Goal: Task Accomplishment & Management: Complete application form

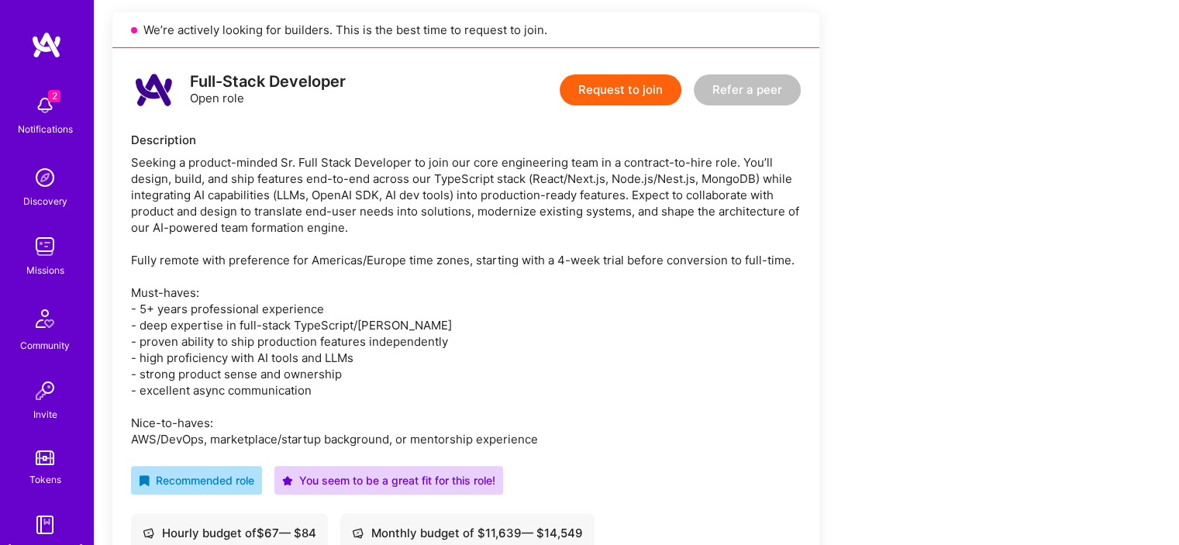
scroll to position [350, 0]
click at [630, 94] on button "Request to join" at bounding box center [621, 90] width 122 height 31
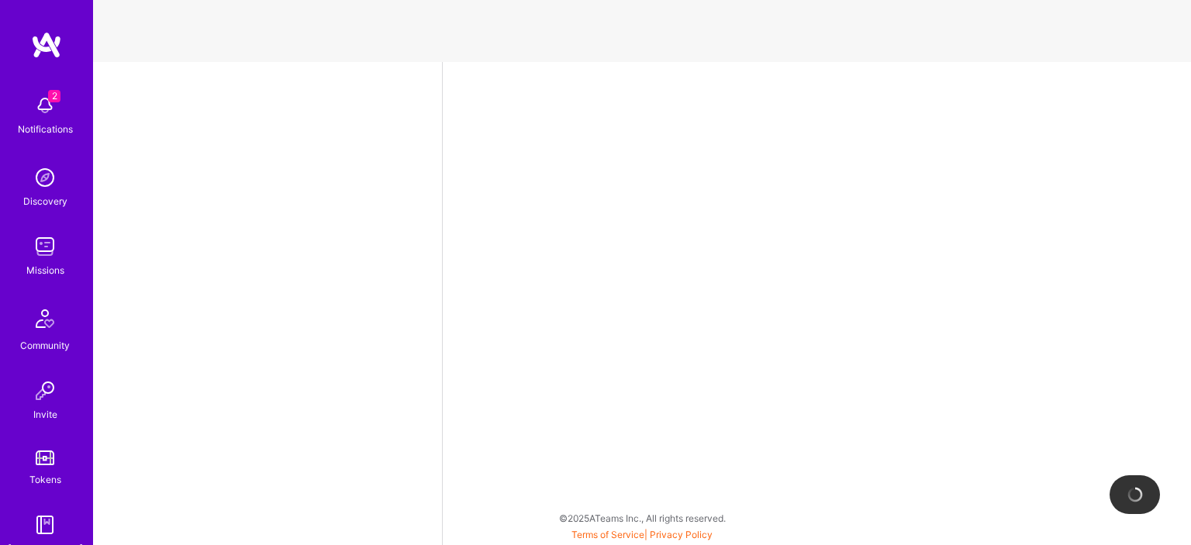
select select "AR"
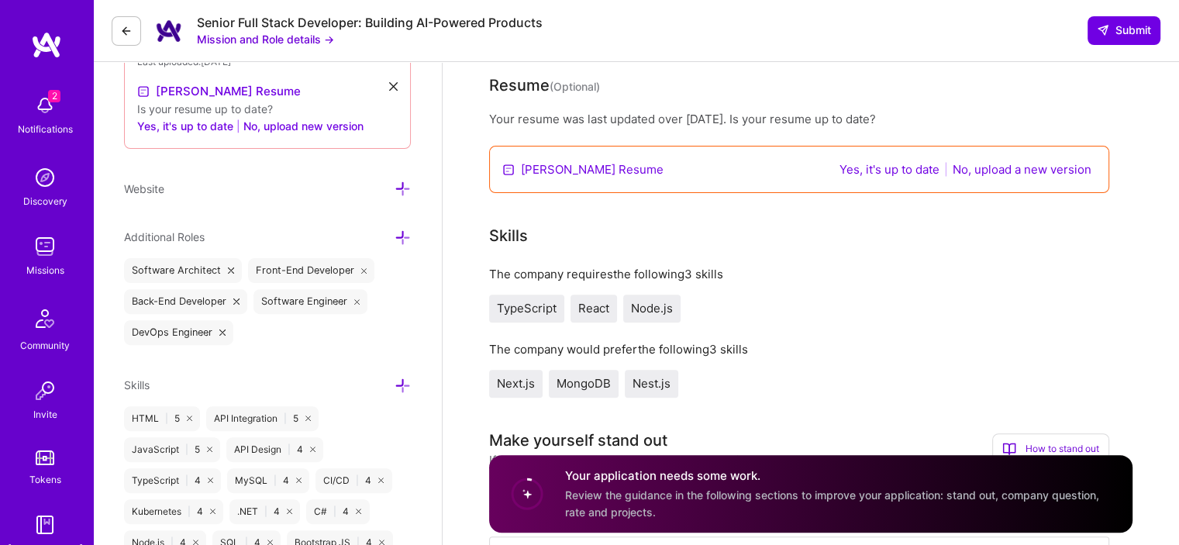
scroll to position [450, 0]
click at [618, 170] on link "[PERSON_NAME] Resume" at bounding box center [592, 168] width 143 height 16
click at [899, 164] on button "Yes, it's up to date" at bounding box center [889, 169] width 109 height 18
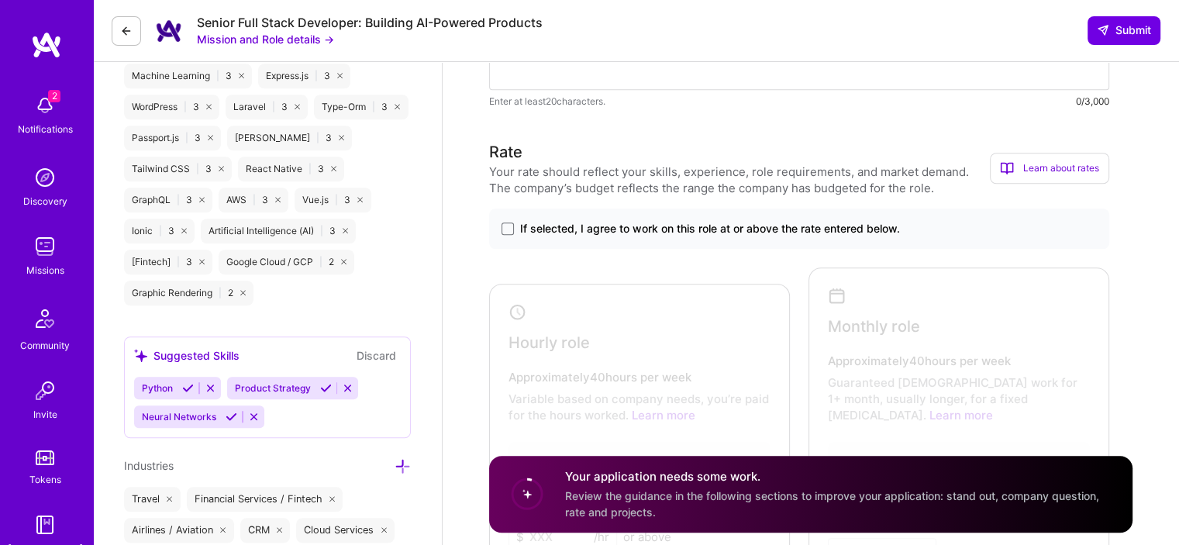
scroll to position [1222, 0]
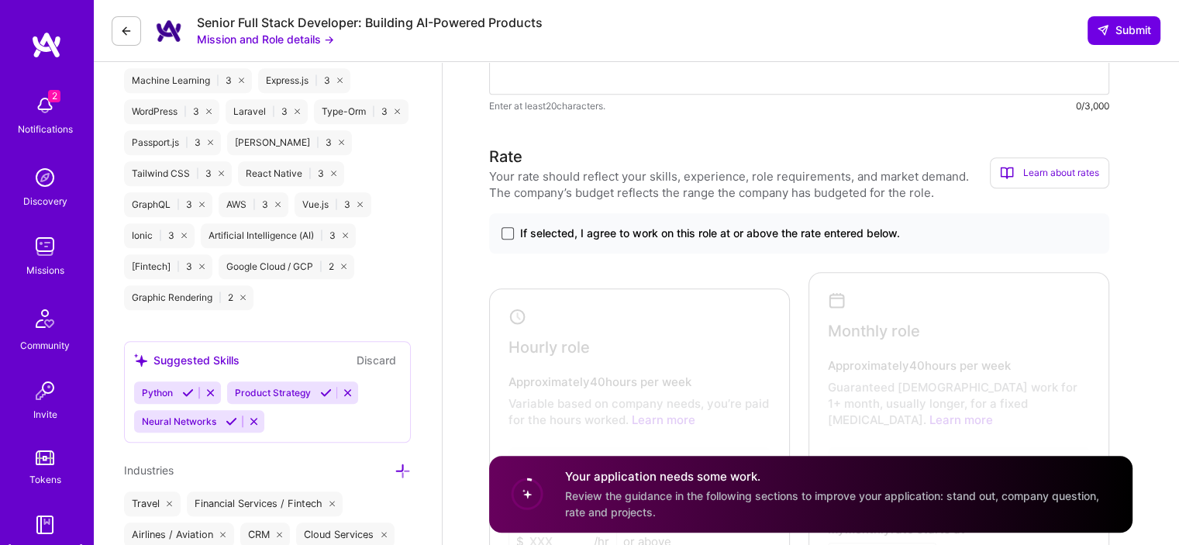
click at [507, 235] on span at bounding box center [508, 233] width 12 height 12
click at [0, 0] on input "If selected, I agree to work on this role at or above the rate entered below." at bounding box center [0, 0] width 0 height 0
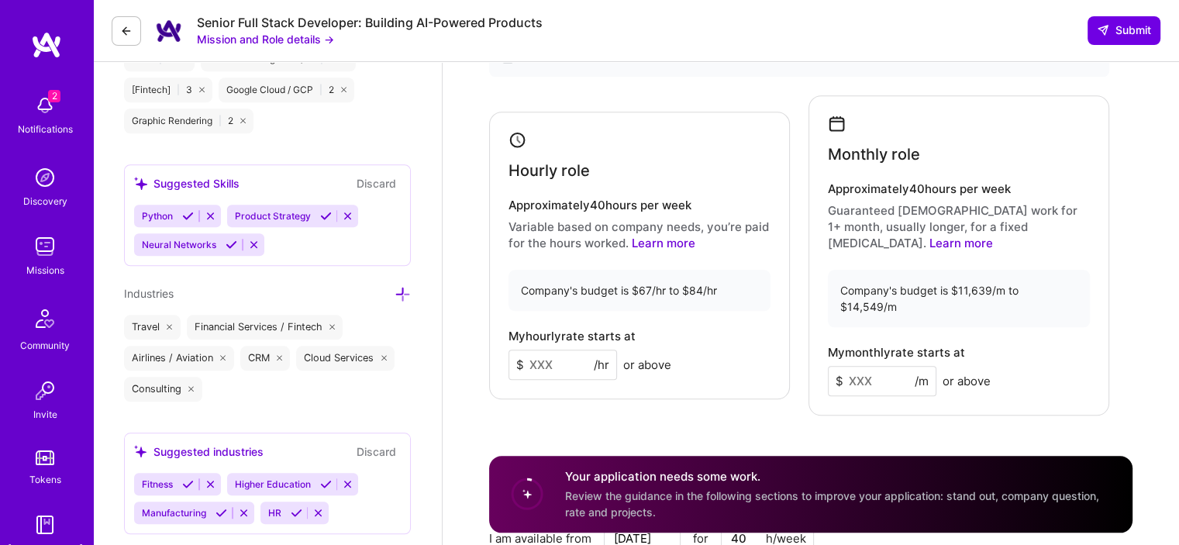
scroll to position [1424, 0]
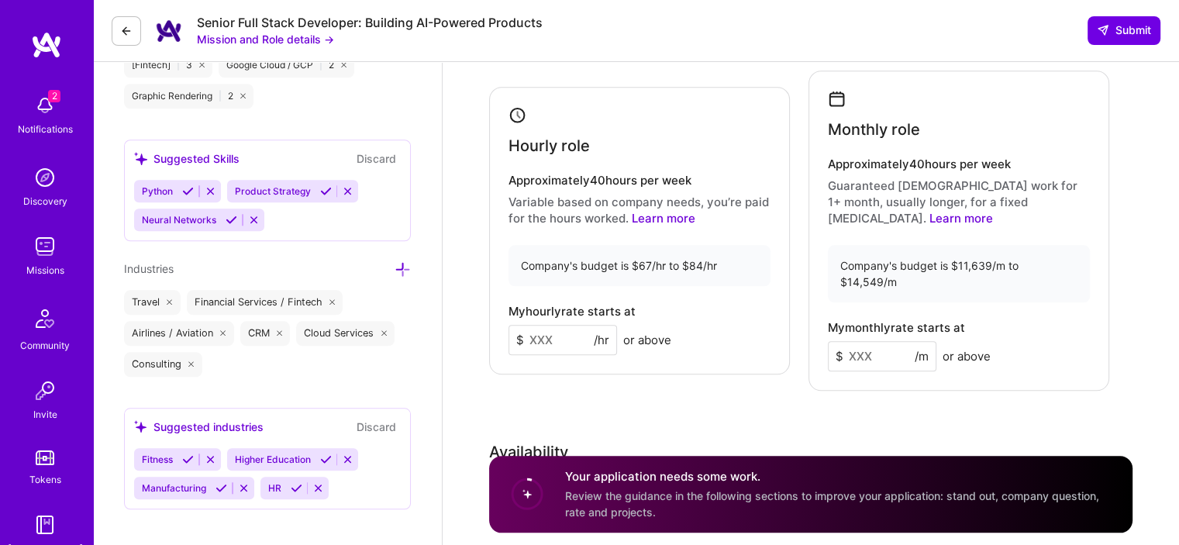
click at [555, 325] on input at bounding box center [563, 340] width 109 height 30
type input "70"
click at [867, 341] on input at bounding box center [882, 356] width 109 height 30
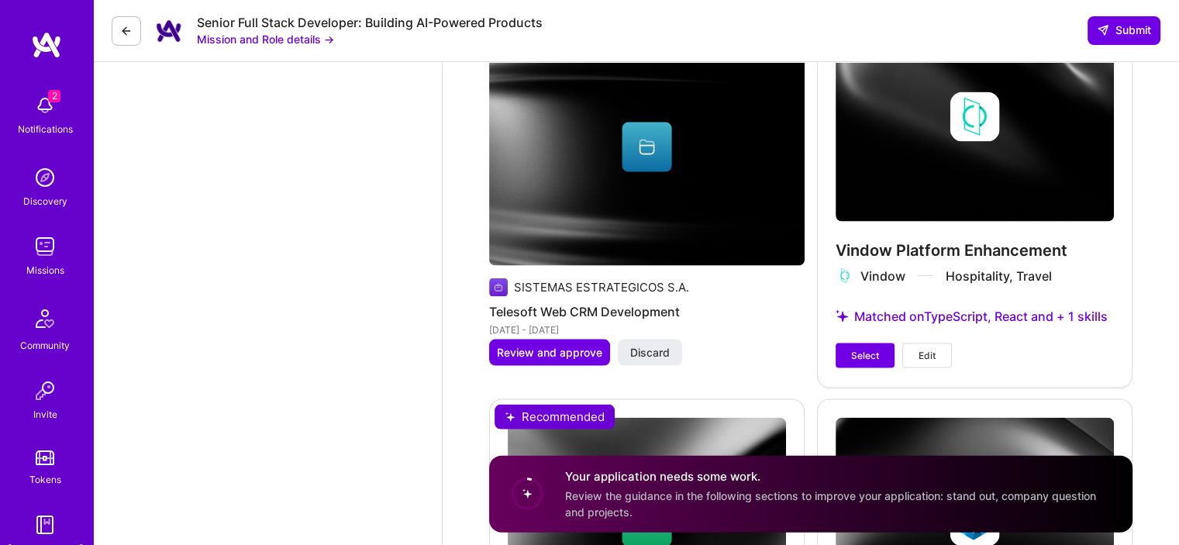
scroll to position [3280, 0]
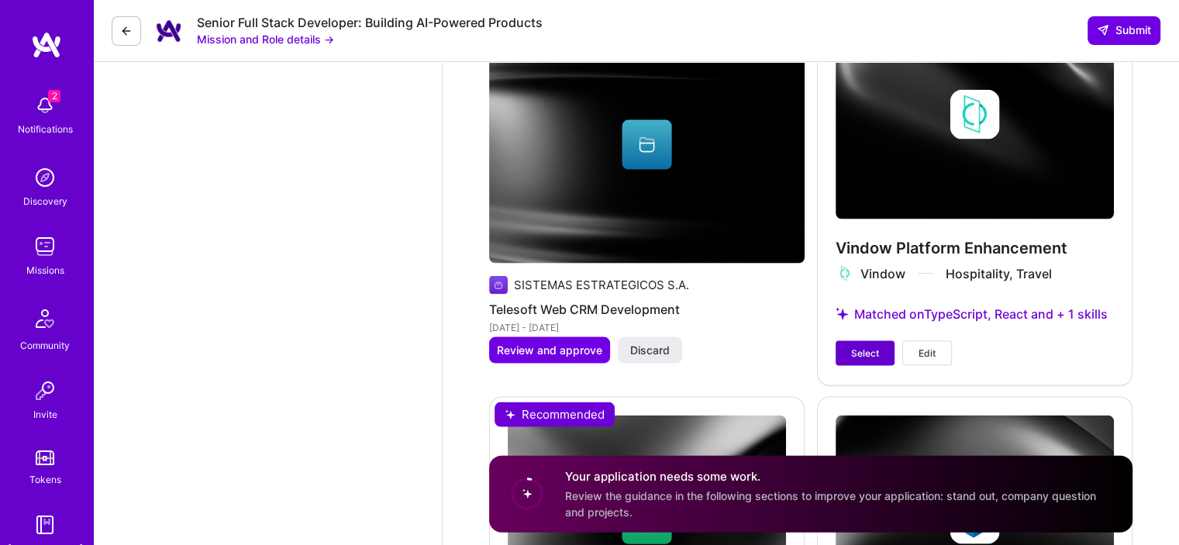
type input "11200"
click at [871, 347] on span "Select" at bounding box center [865, 354] width 28 height 14
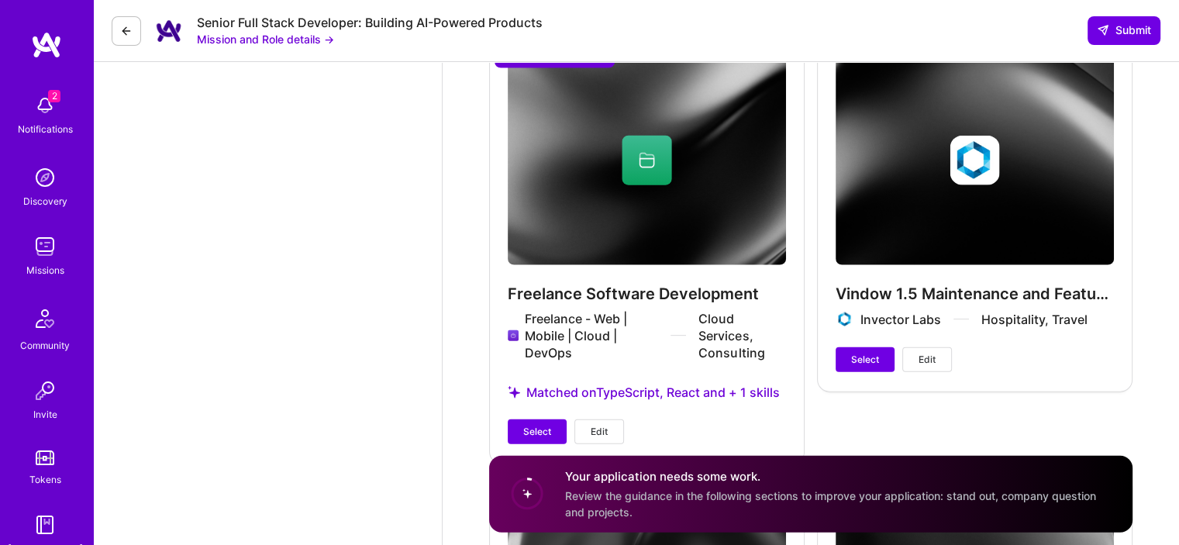
scroll to position [3626, 0]
click at [528, 424] on span "Select" at bounding box center [537, 431] width 28 height 14
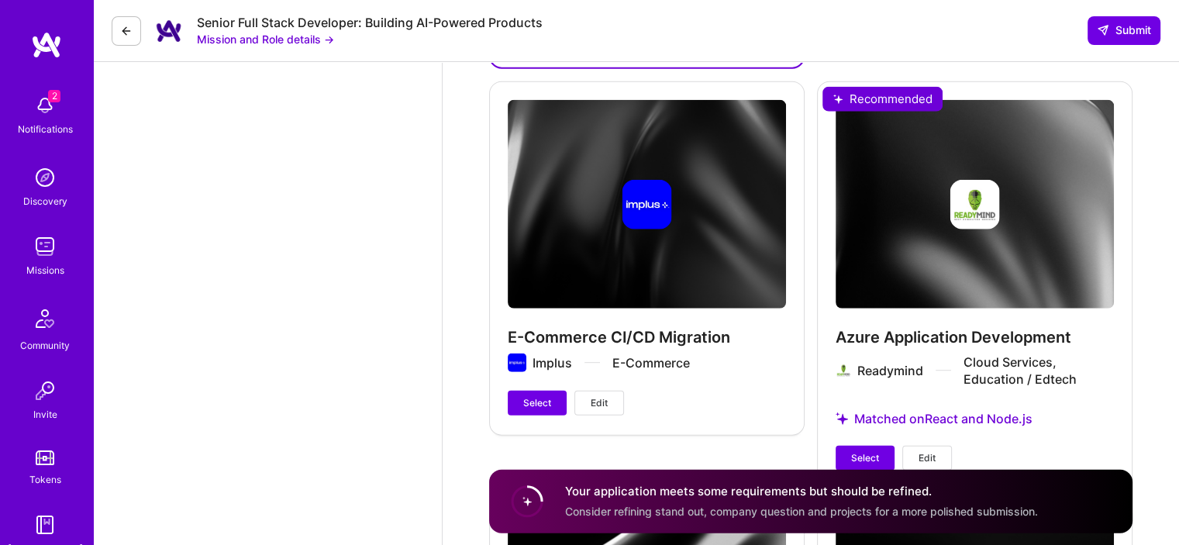
scroll to position [4023, 0]
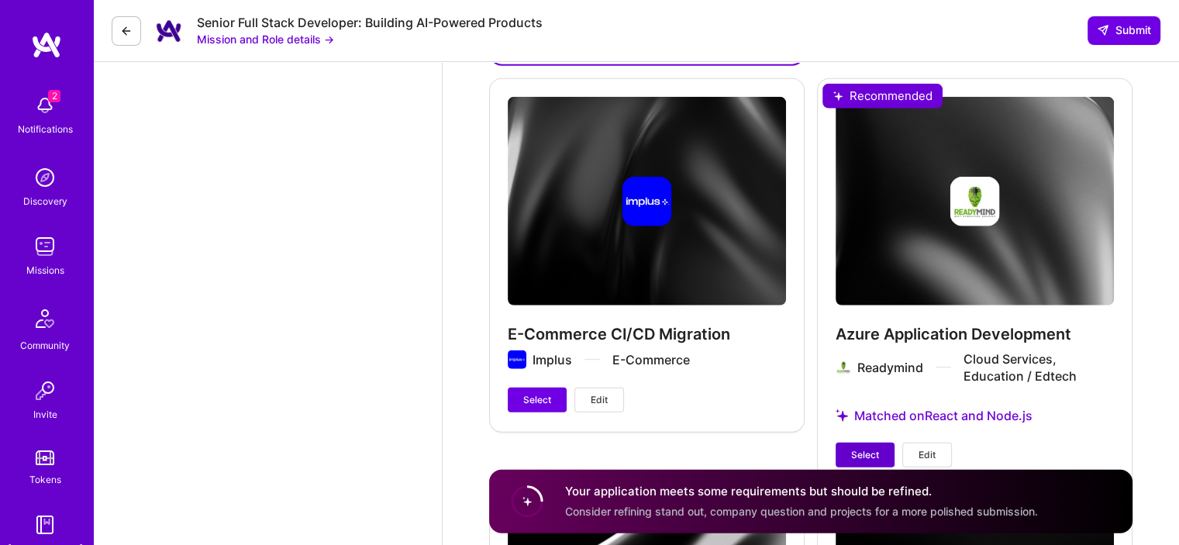
click at [850, 443] on button "Select" at bounding box center [865, 455] width 59 height 25
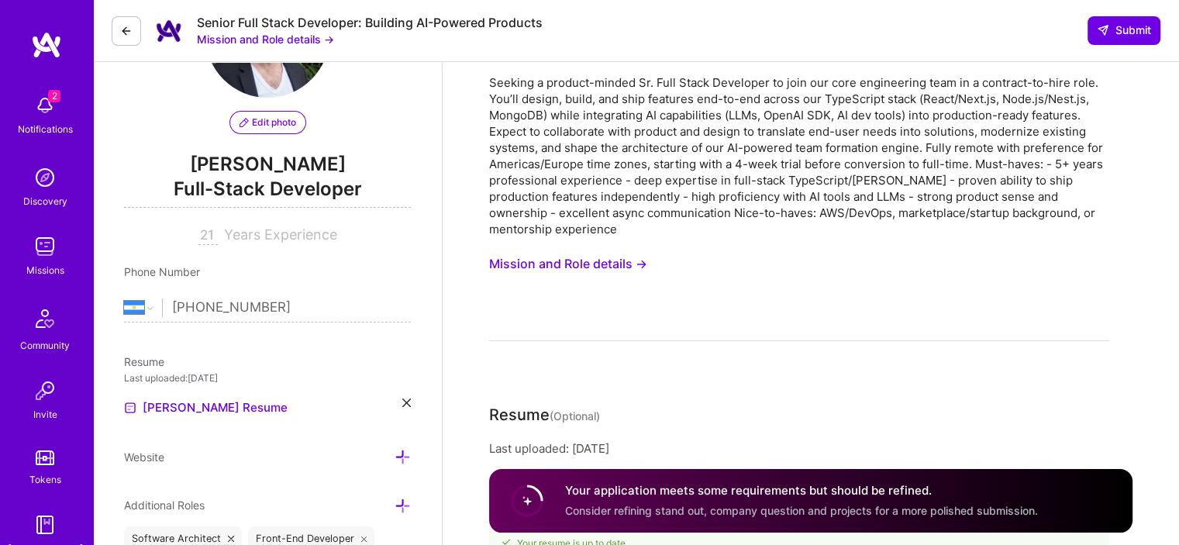
scroll to position [0, 0]
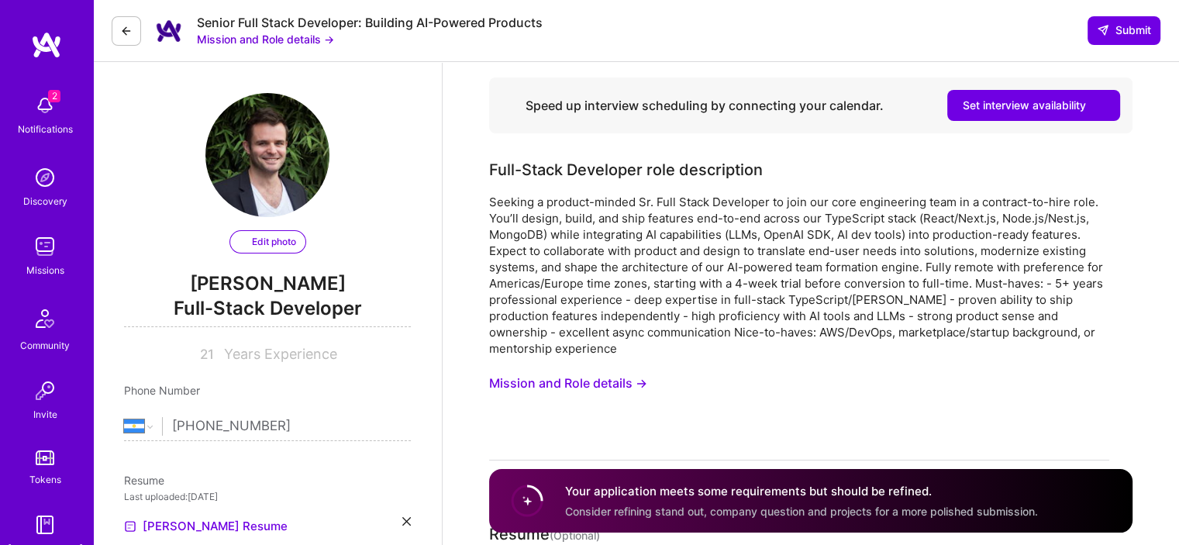
select select "AR"
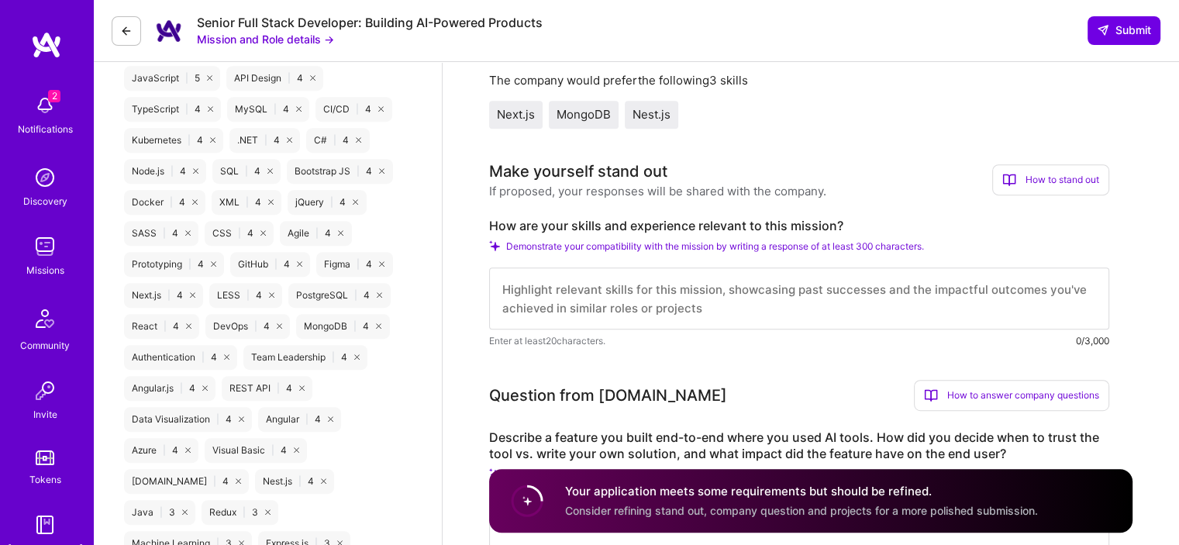
scroll to position [757, 0]
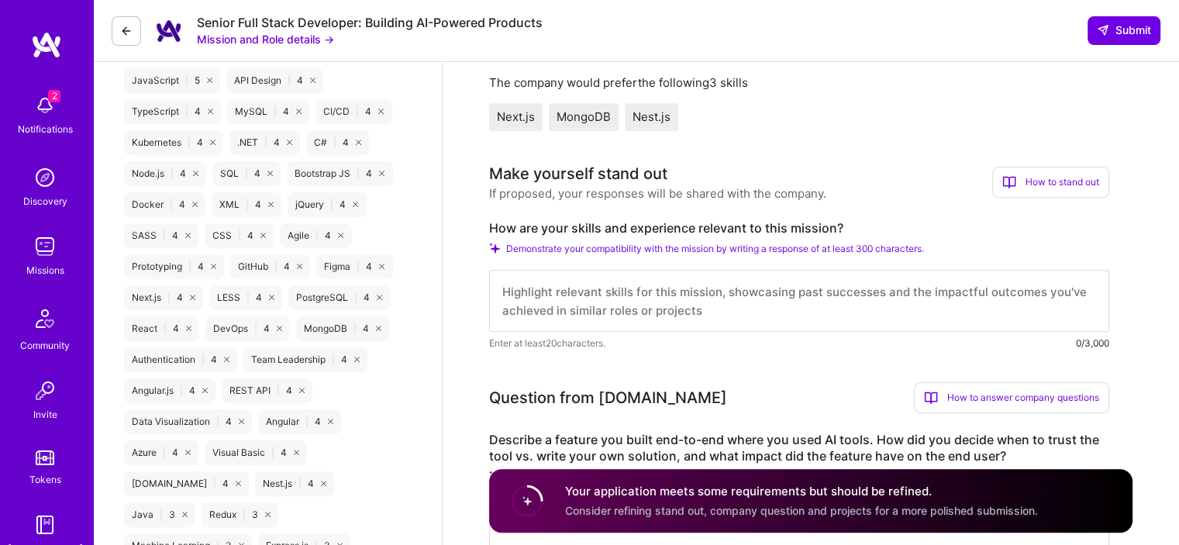
click at [830, 299] on textarea at bounding box center [799, 301] width 620 height 62
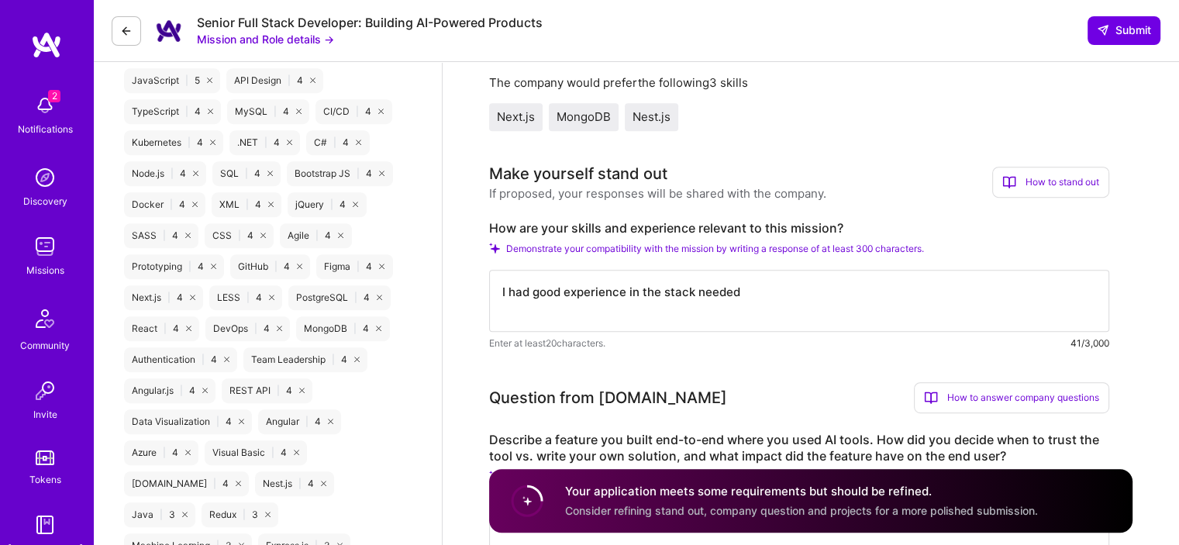
click at [586, 293] on textarea "I had good experience in the stack needed" at bounding box center [799, 301] width 620 height 62
paste textarea "ve good experience in the stack needed, with more than 7 years of experience, w…"
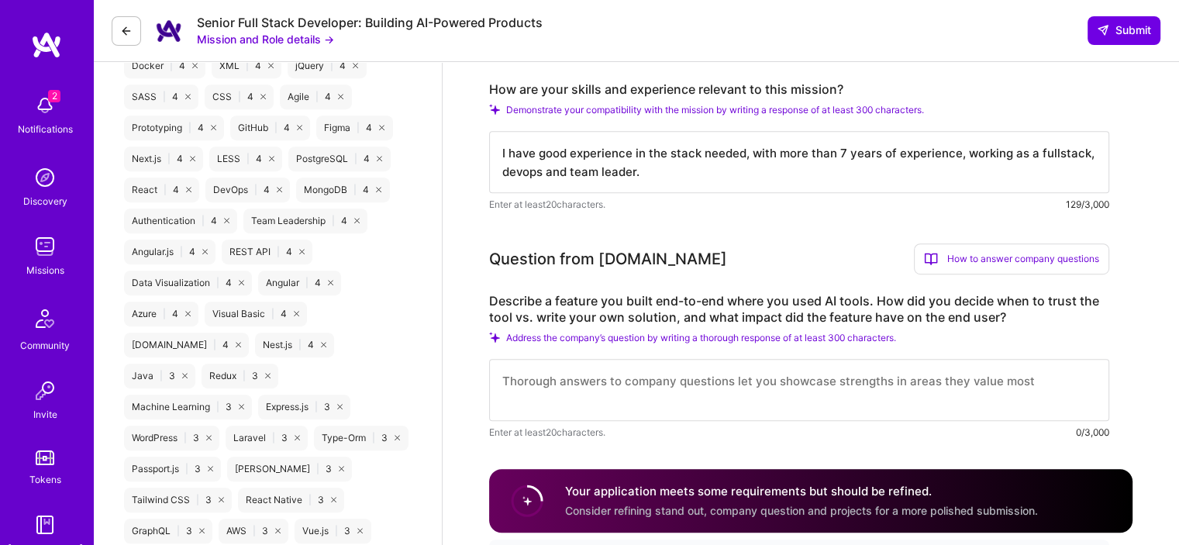
scroll to position [896, 0]
type textarea "I have good experience in the stack needed, with more than 7 years of experienc…"
click at [692, 384] on textarea at bounding box center [799, 389] width 620 height 62
click at [605, 380] on textarea at bounding box center [799, 389] width 620 height 62
paste textarea "I have commonly used 3rd party services"
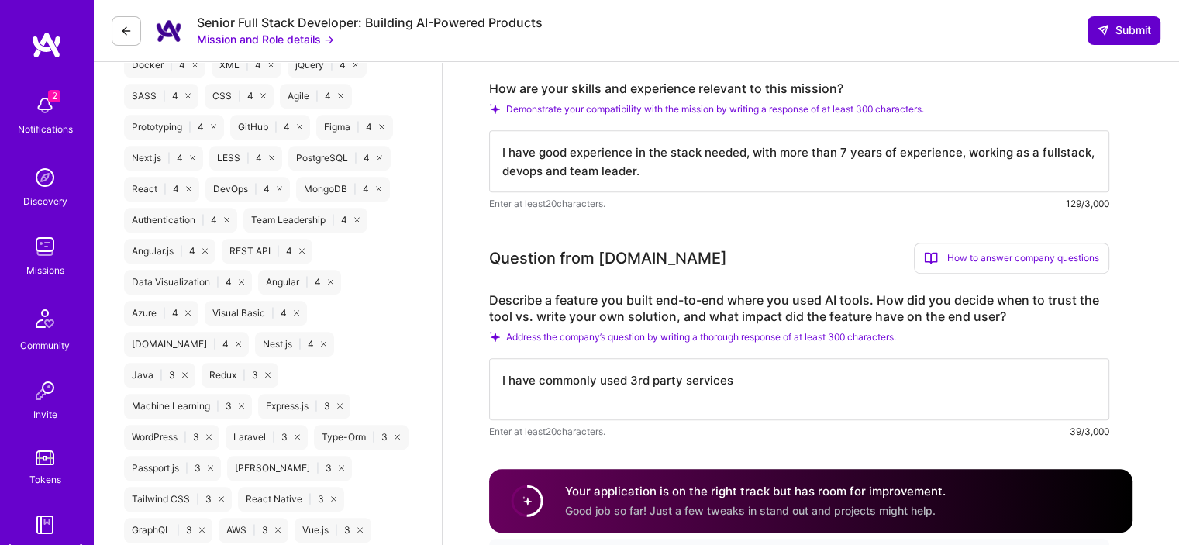
type textarea "I have commonly used 3rd party services"
click at [1104, 42] on button "Submit" at bounding box center [1124, 30] width 73 height 28
click at [1110, 33] on span "Submit" at bounding box center [1124, 30] width 54 height 16
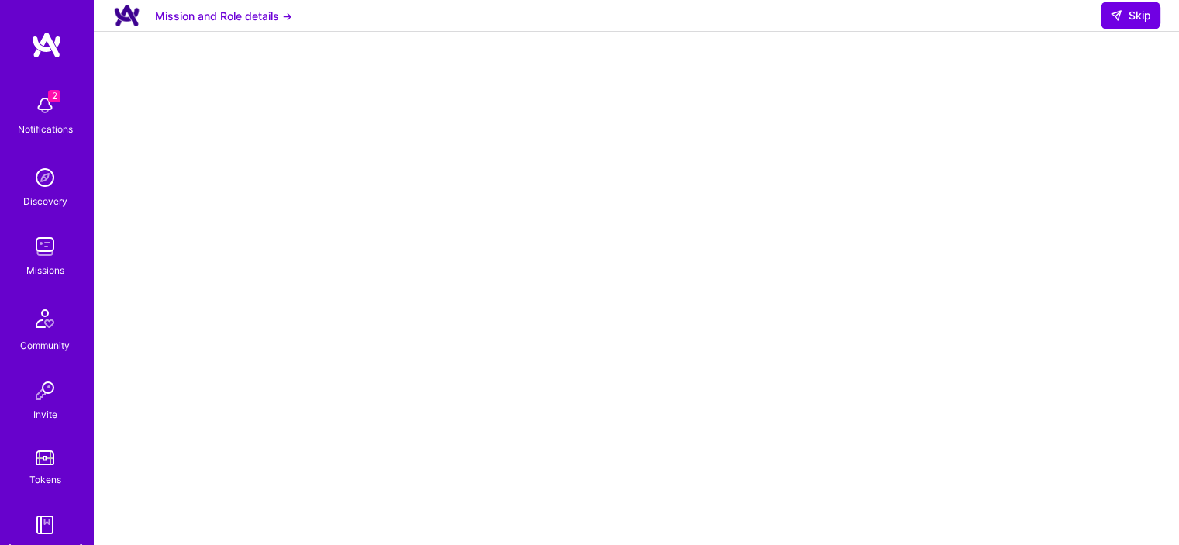
scroll to position [327, 0]
click at [1125, 23] on span "Skip" at bounding box center [1130, 16] width 41 height 16
select select "AR"
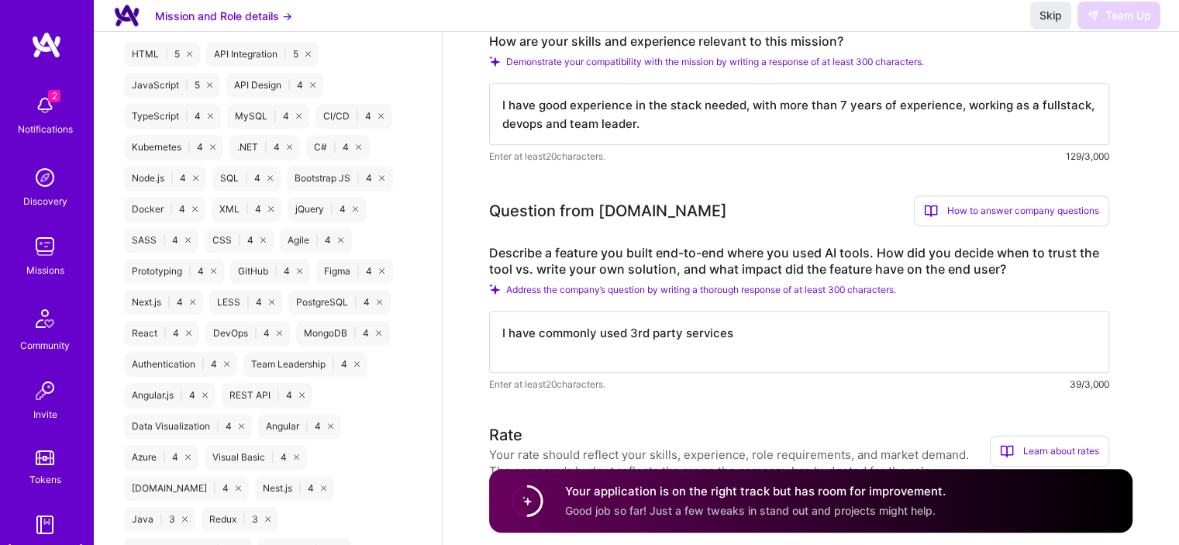
scroll to position [753, 0]
click at [1050, 23] on span "Skip" at bounding box center [1051, 16] width 22 height 16
click at [1041, 23] on span "Skip" at bounding box center [1051, 16] width 22 height 16
click at [39, 254] on img at bounding box center [44, 246] width 31 height 31
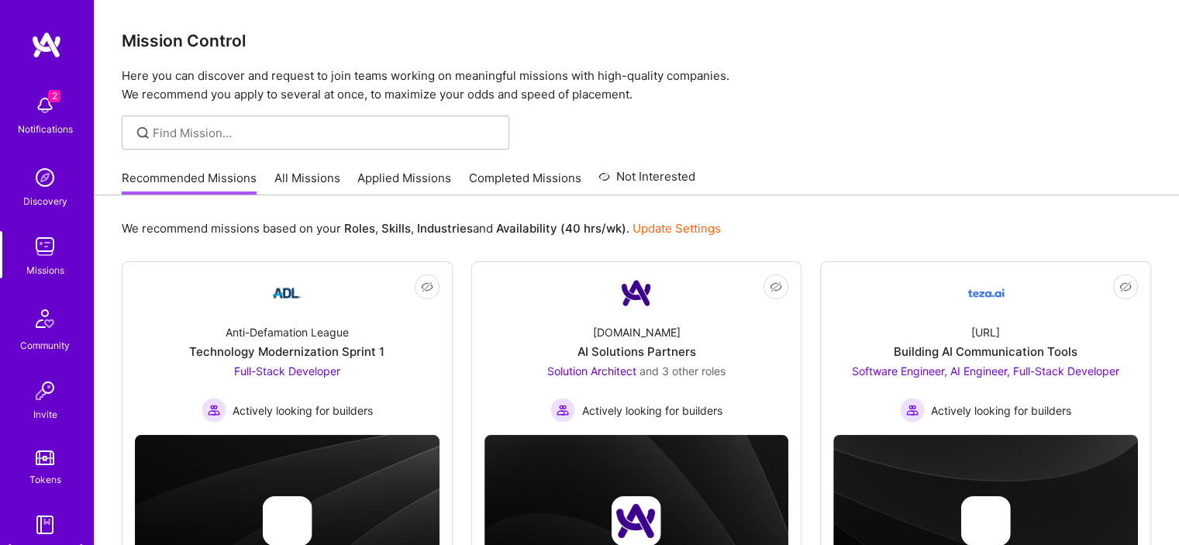
click at [405, 176] on link "Applied Missions" at bounding box center [404, 183] width 94 height 26
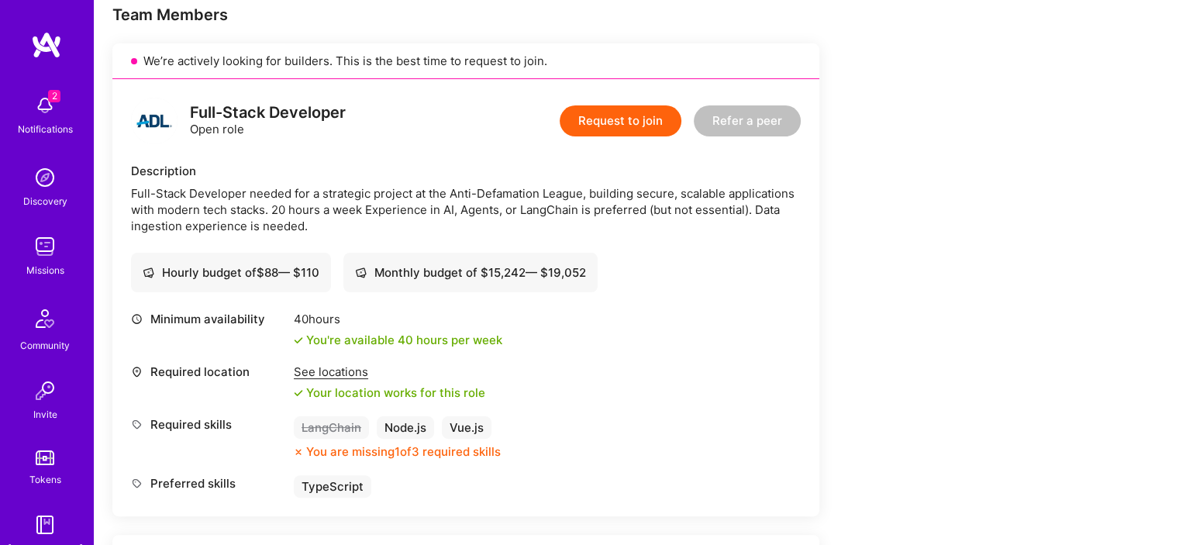
scroll to position [319, 0]
